Goal: Information Seeking & Learning: Check status

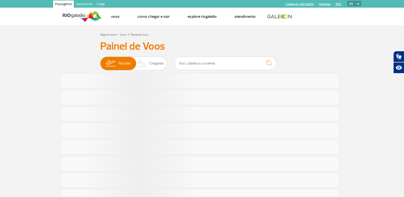
click at [155, 63] on span "Partidas Chegadas" at bounding box center [133, 64] width 67 height 14
click at [100, 61] on input "Partidas Chegadas" at bounding box center [100, 61] width 0 height 0
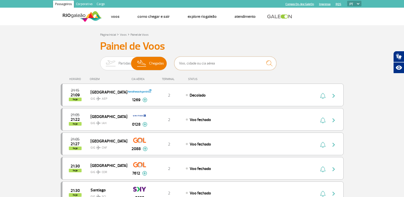
click at [196, 63] on input "text" at bounding box center [225, 64] width 102 height 14
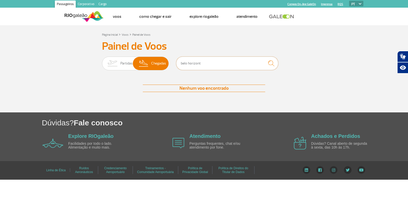
type input "belo horizonte"
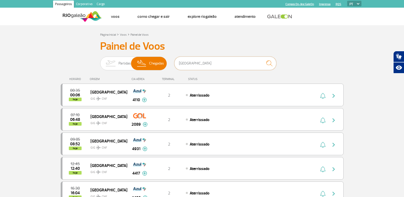
drag, startPoint x: 203, startPoint y: 63, endPoint x: 176, endPoint y: 63, distance: 27.0
click at [176, 63] on input "belo horizonte" at bounding box center [225, 64] width 102 height 14
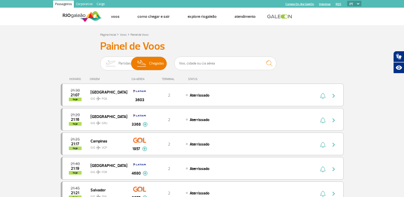
click at [293, 66] on div "Partidas Chegadas" at bounding box center [202, 64] width 204 height 15
